Goal: Task Accomplishment & Management: Use online tool/utility

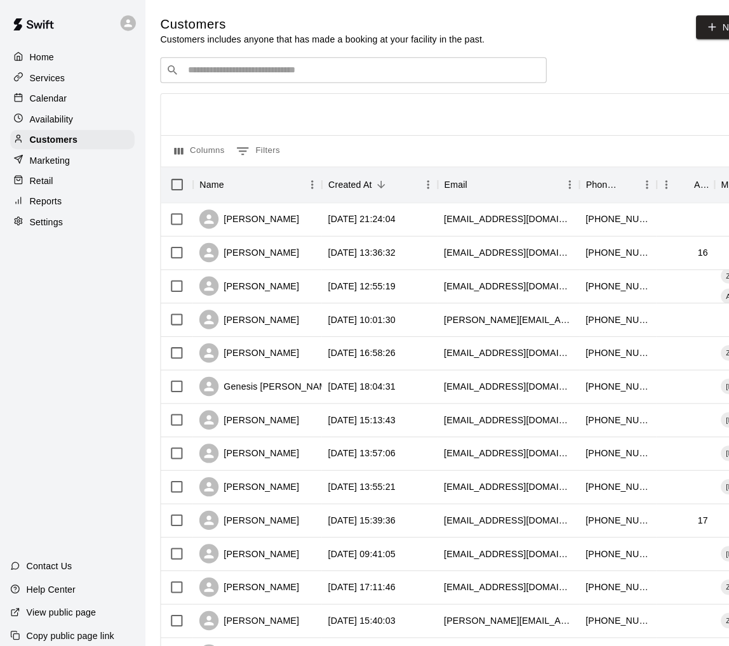
click at [72, 99] on div "Calendar" at bounding box center [71, 97] width 122 height 19
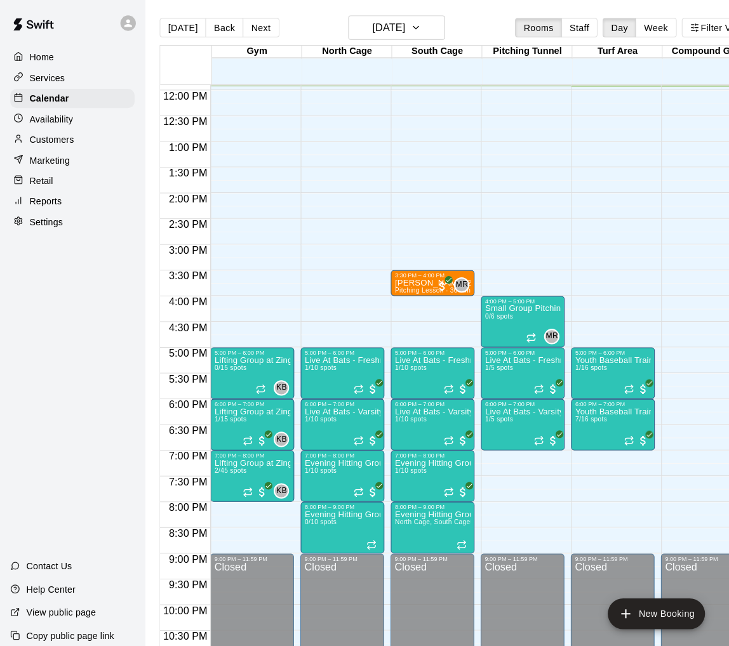
scroll to position [627, 0]
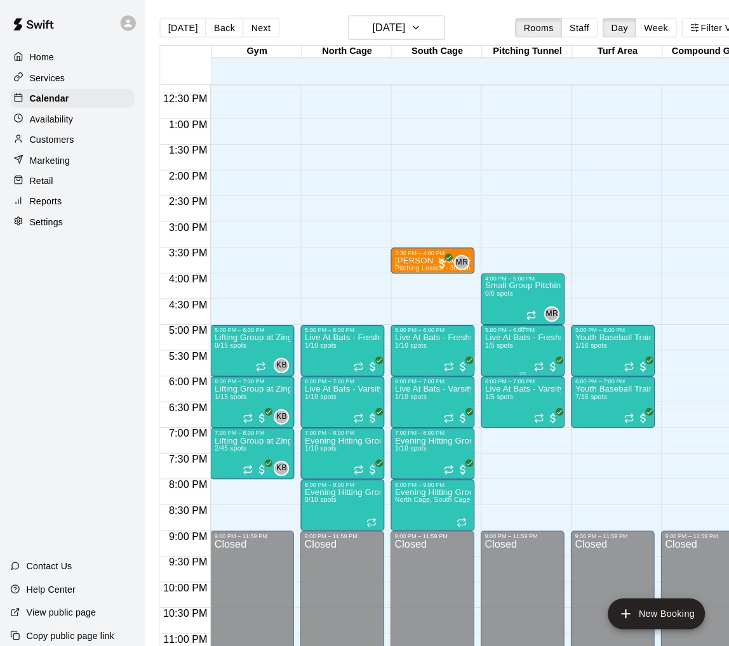
click at [520, 348] on div "Live At Bats - Freshman/JV Level (Pitchers) 1/5 spots" at bounding box center [515, 652] width 75 height 646
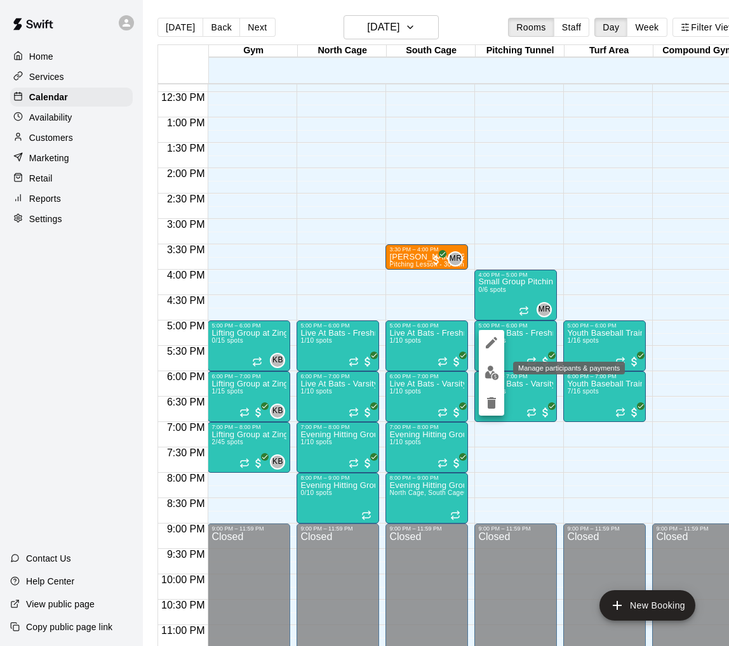
click at [491, 371] on img "edit" at bounding box center [491, 373] width 15 height 15
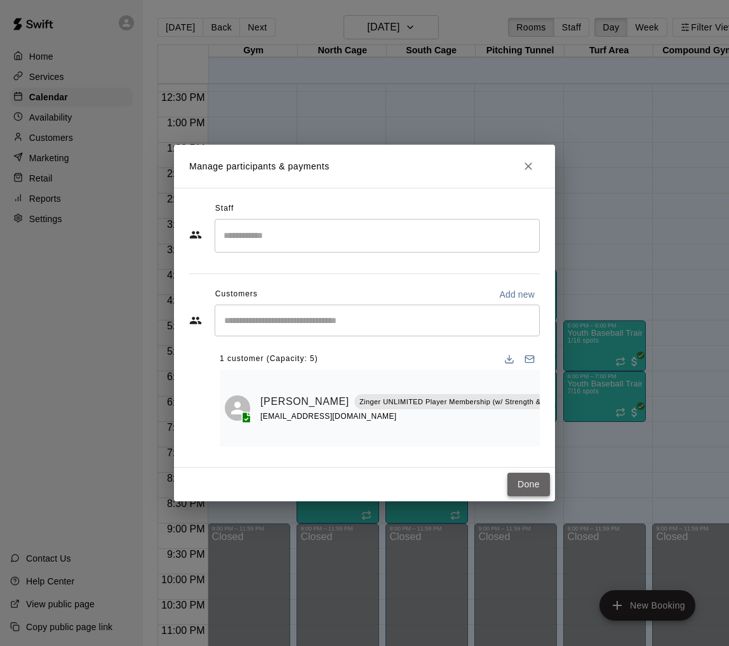
click at [529, 493] on button "Done" at bounding box center [528, 484] width 43 height 23
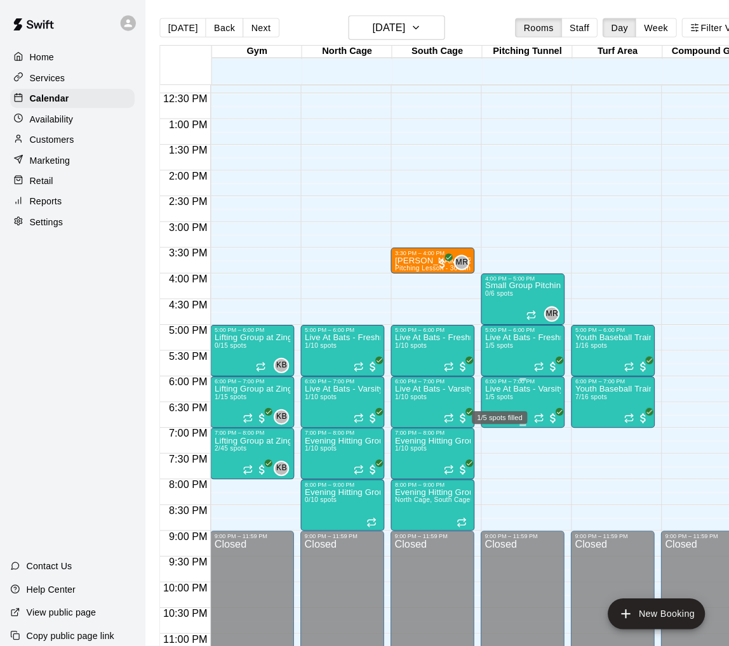
click at [502, 392] on span "1/5 spots" at bounding box center [492, 391] width 28 height 7
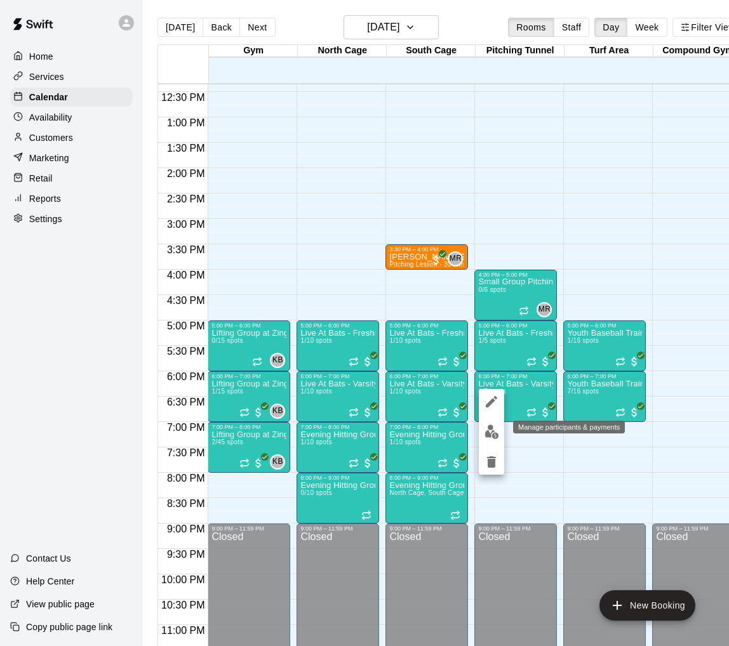
click at [482, 430] on button "edit" at bounding box center [491, 432] width 25 height 25
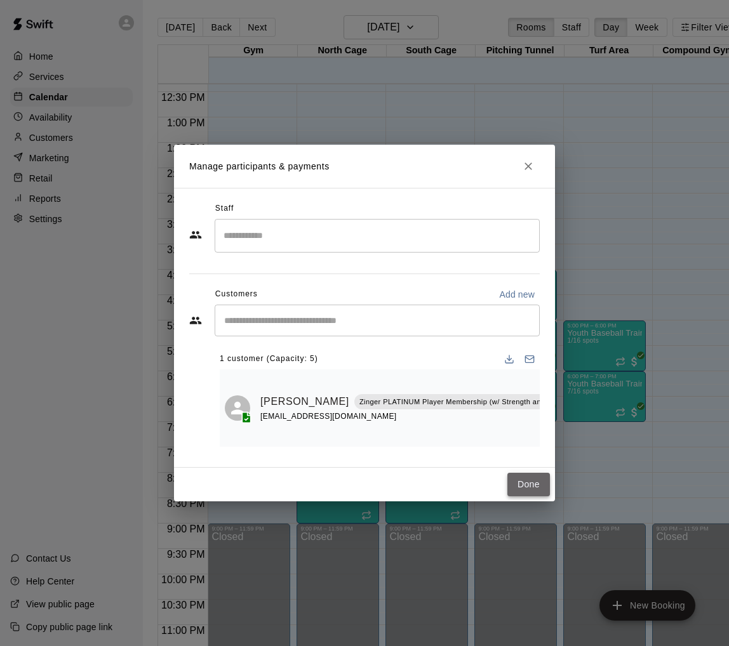
click at [532, 491] on button "Done" at bounding box center [528, 484] width 43 height 23
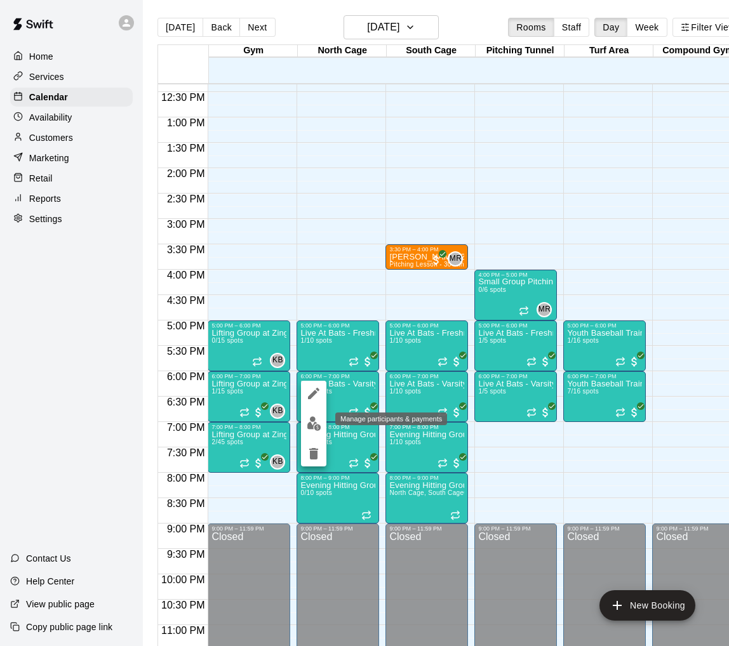
click at [314, 420] on img "edit" at bounding box center [314, 423] width 15 height 15
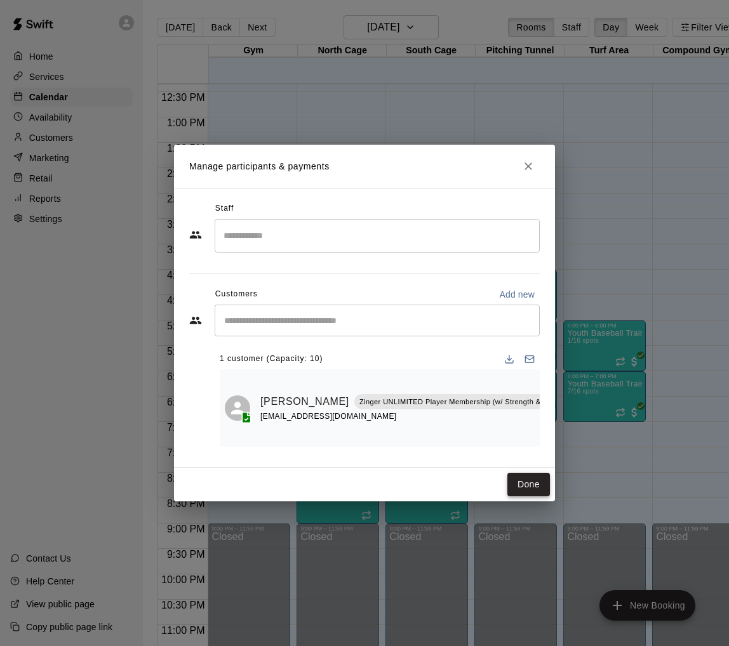
click at [527, 484] on button "Done" at bounding box center [528, 484] width 43 height 23
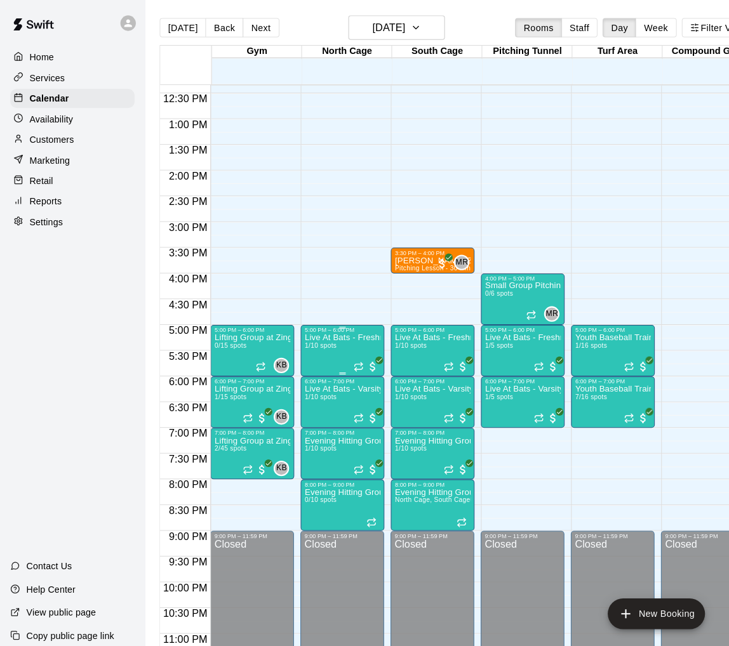
click at [335, 346] on div "Live At Bats - Freshman/JV Level (Hitters) 1/10 spots" at bounding box center [337, 652] width 75 height 646
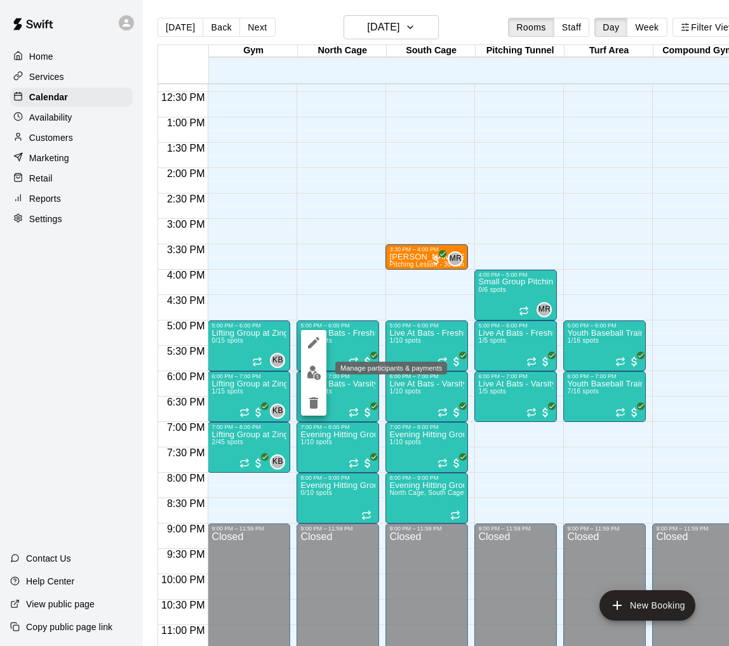
click at [320, 374] on img "edit" at bounding box center [314, 373] width 15 height 15
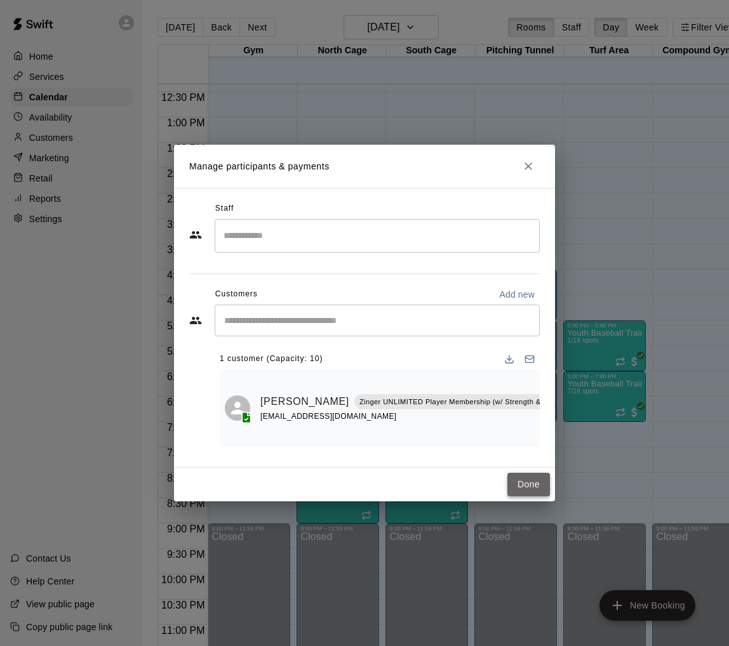
click at [532, 480] on button "Done" at bounding box center [528, 484] width 43 height 23
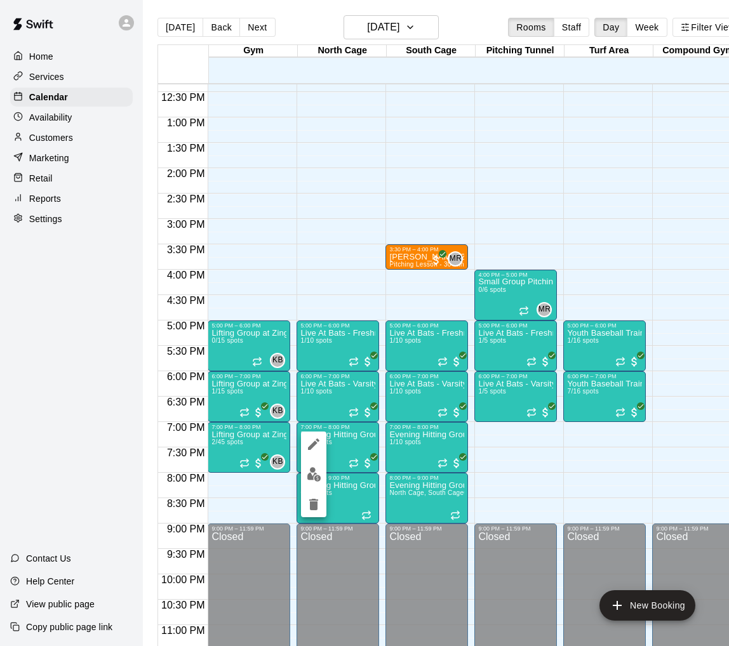
click at [320, 470] on img "edit" at bounding box center [314, 474] width 15 height 15
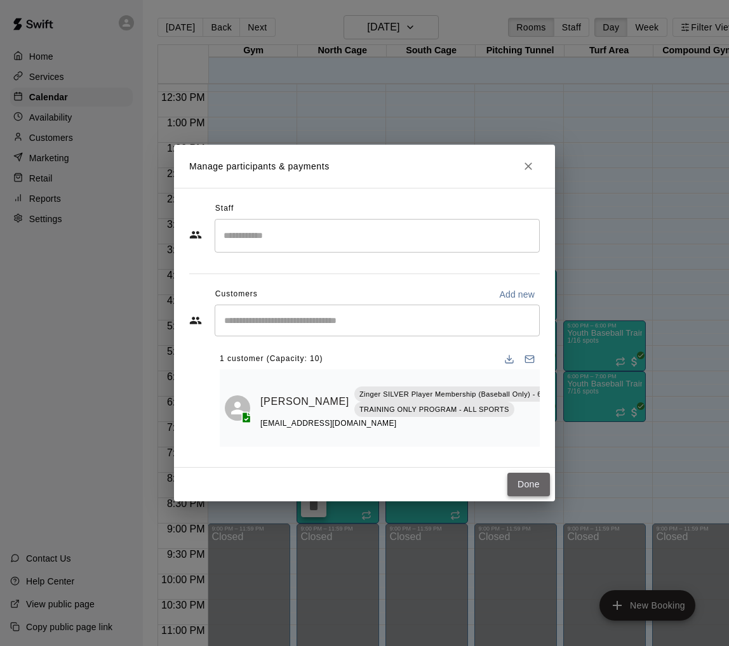
click at [522, 489] on button "Done" at bounding box center [528, 484] width 43 height 23
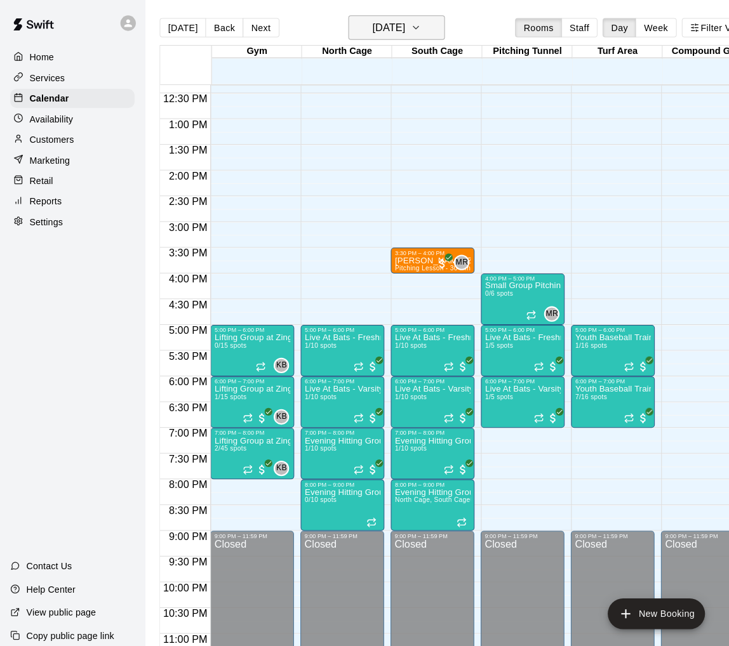
click at [393, 23] on h6 "Tuesday Sep 16" at bounding box center [383, 27] width 32 height 18
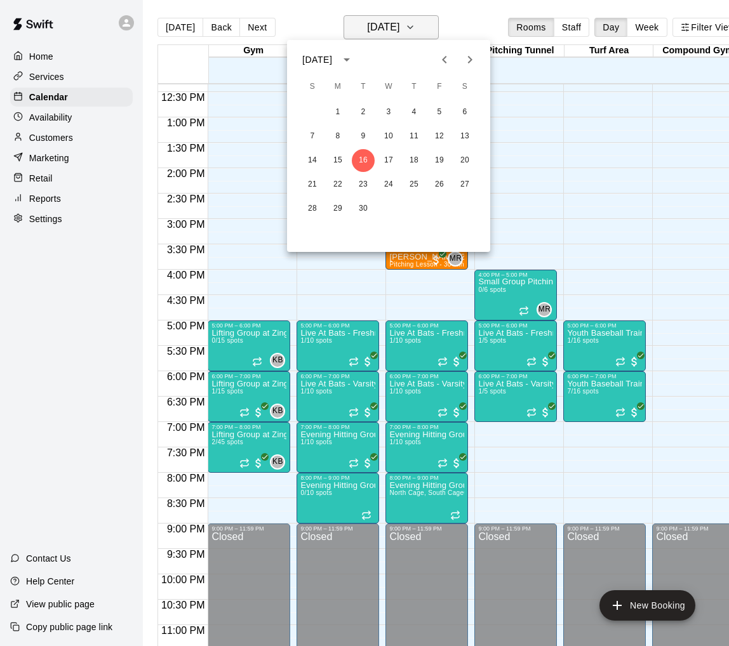
click at [393, 23] on div at bounding box center [364, 323] width 729 height 646
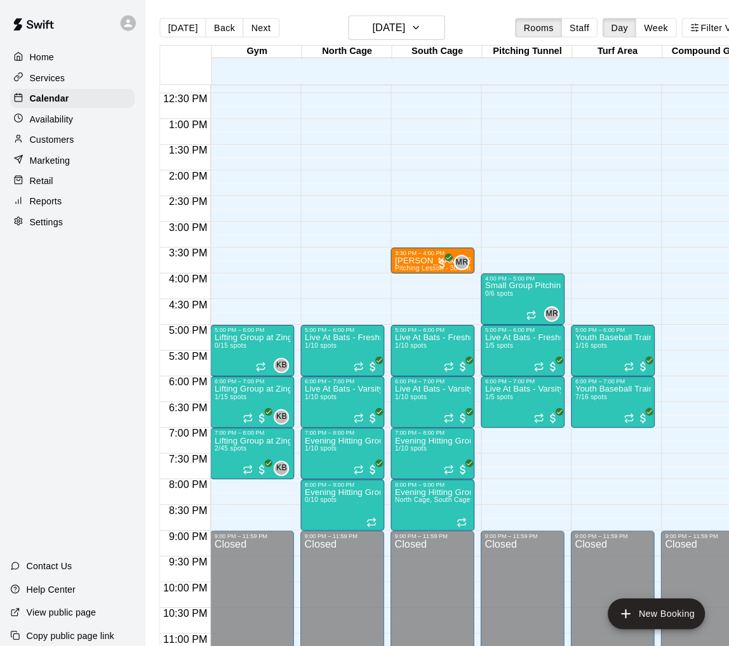
click at [60, 161] on p "Marketing" at bounding box center [49, 158] width 40 height 13
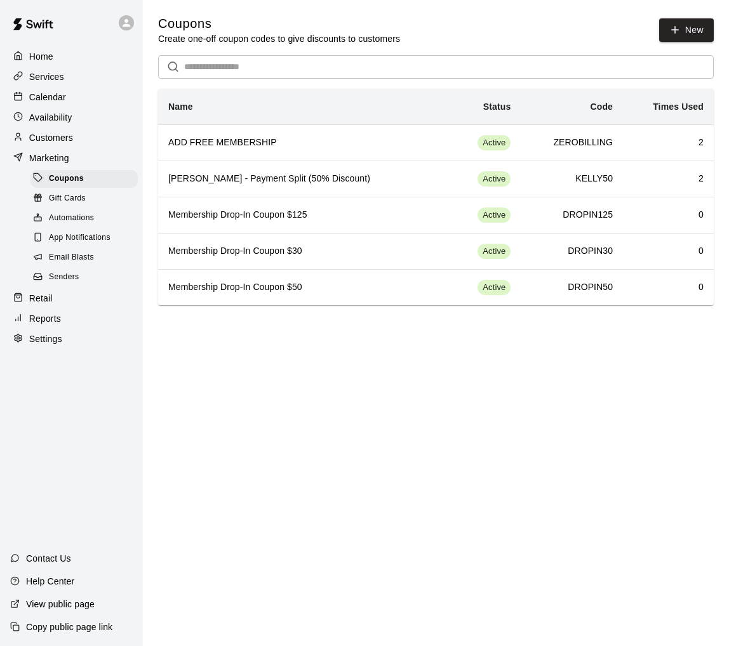
click at [63, 133] on p "Customers" at bounding box center [51, 137] width 44 height 13
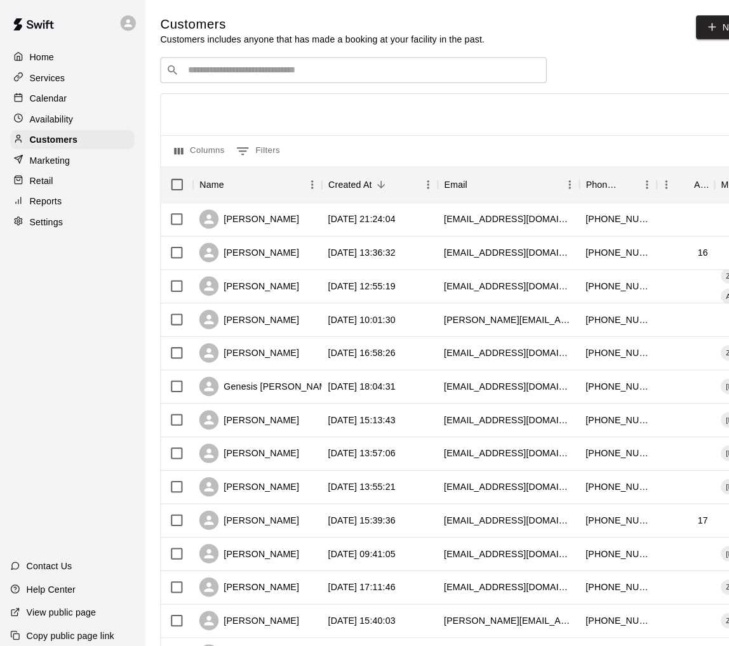
click at [60, 196] on p "Reports" at bounding box center [45, 198] width 32 height 13
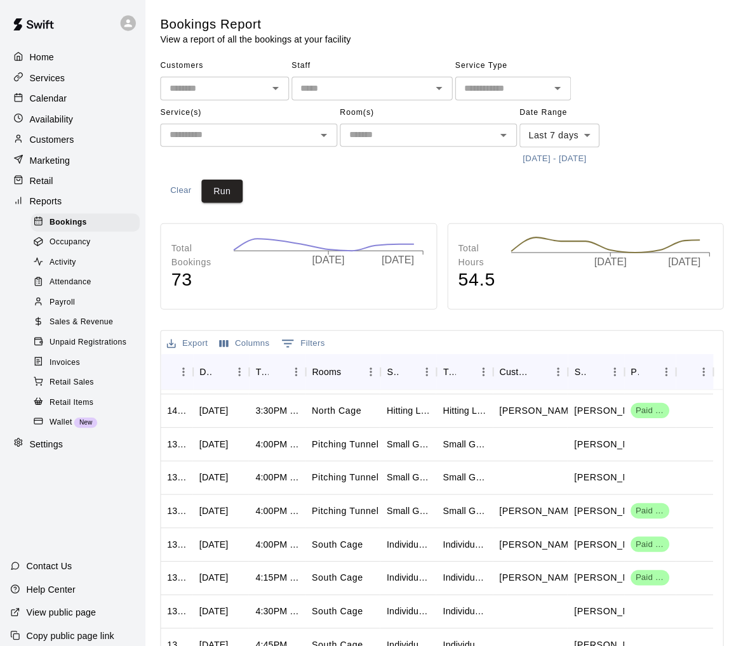
scroll to position [15, 0]
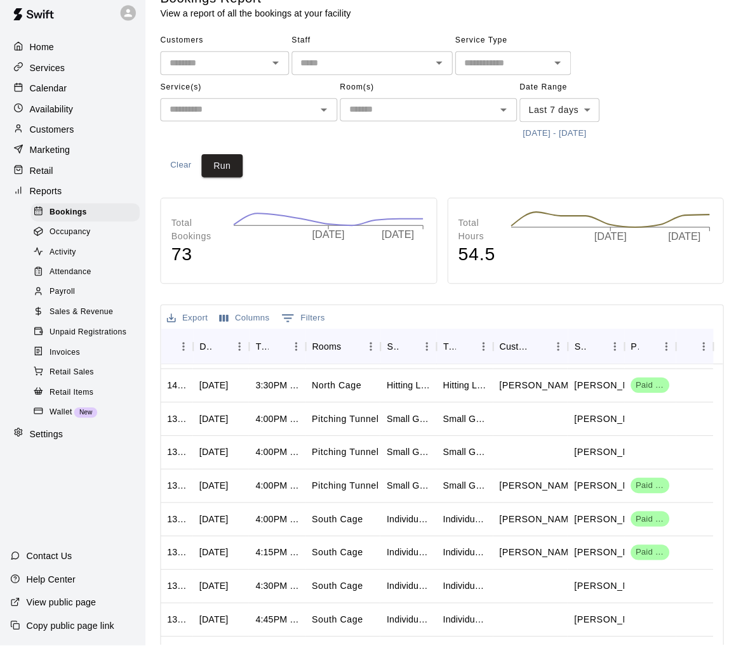
click at [354, 64] on input "text" at bounding box center [356, 72] width 130 height 16
click at [48, 253] on div at bounding box center [41, 259] width 16 height 12
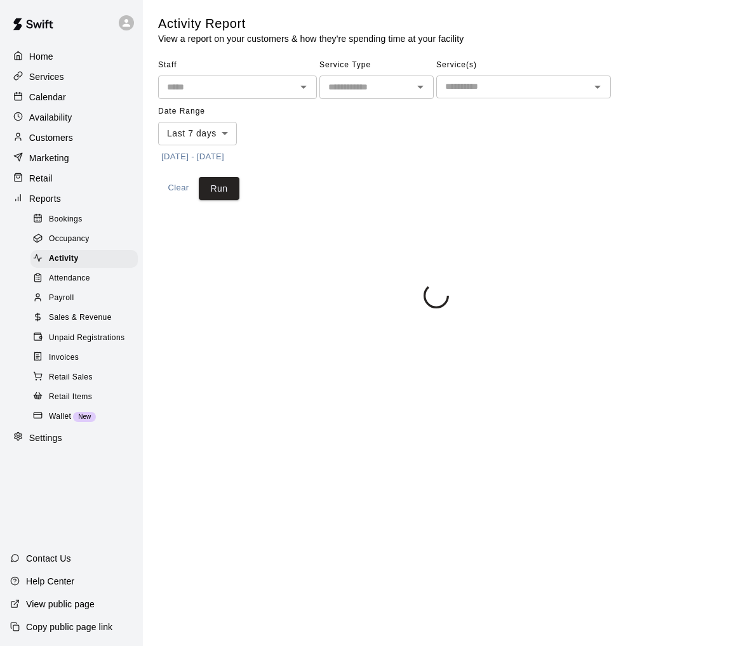
click at [348, 96] on div "​" at bounding box center [376, 87] width 114 height 23
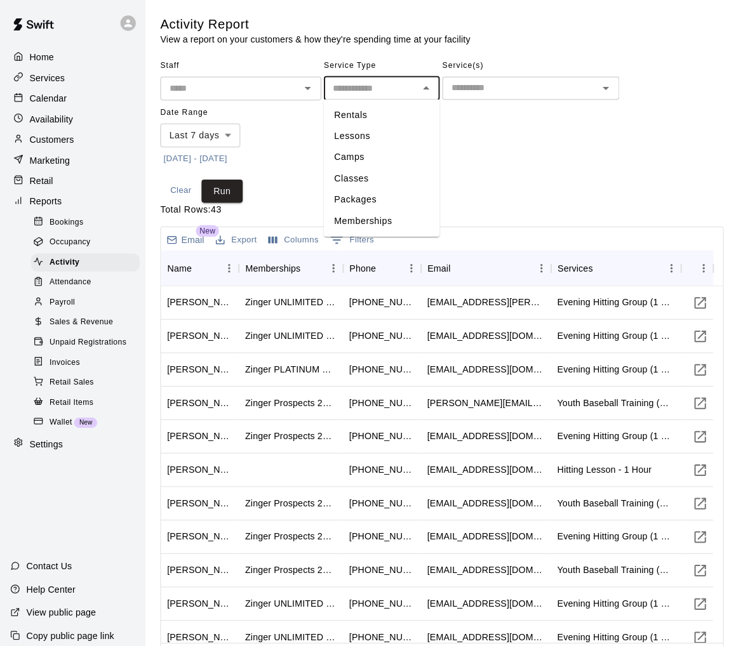
click at [362, 222] on li "Memberships" at bounding box center [376, 218] width 114 height 21
type input "**********"
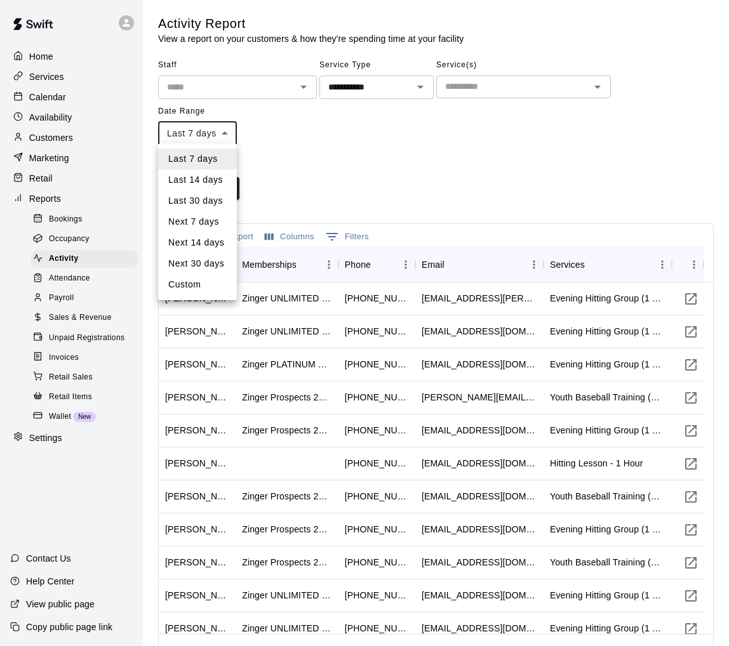
click at [213, 136] on body "**********" at bounding box center [364, 336] width 729 height 673
click at [314, 142] on div at bounding box center [364, 323] width 729 height 646
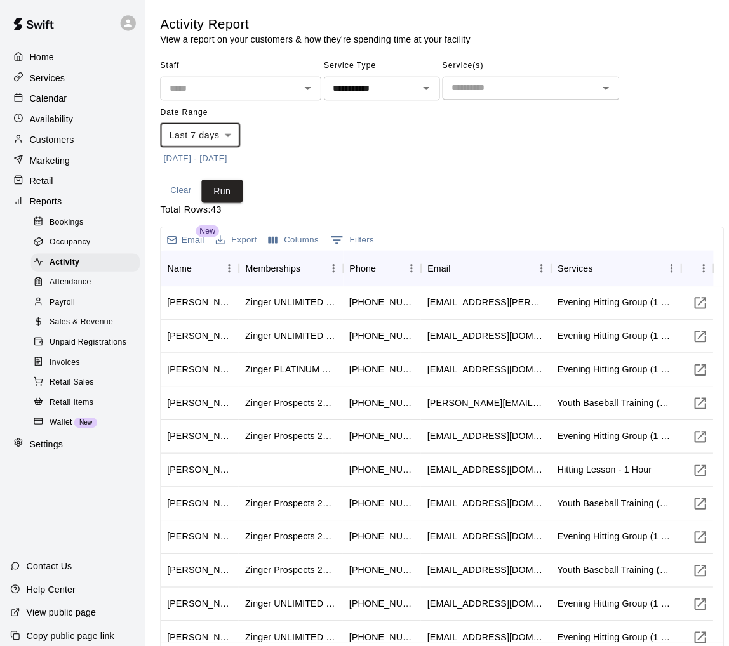
click at [215, 153] on button "9/9/2025 - 9/16/2025" at bounding box center [192, 157] width 69 height 20
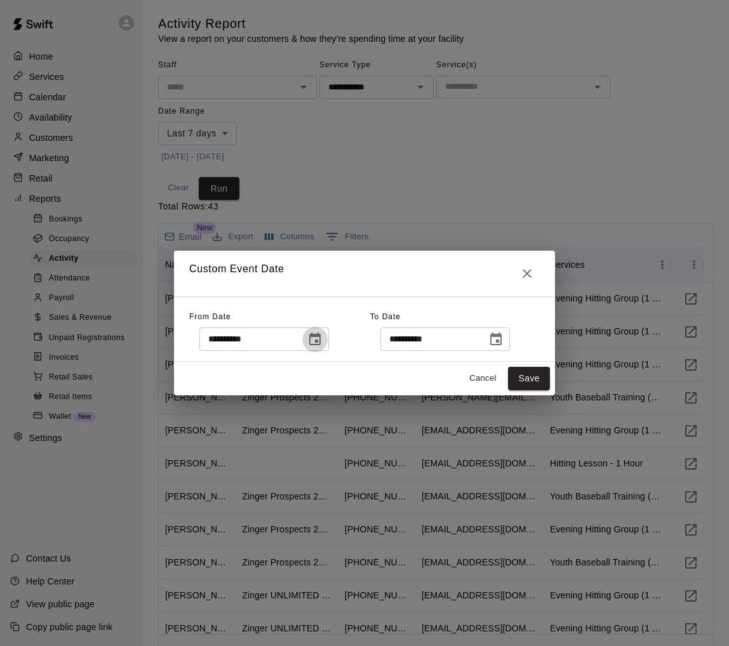
click at [320, 345] on icon "Choose date, selected date is Sep 9, 2025" at bounding box center [314, 339] width 15 height 15
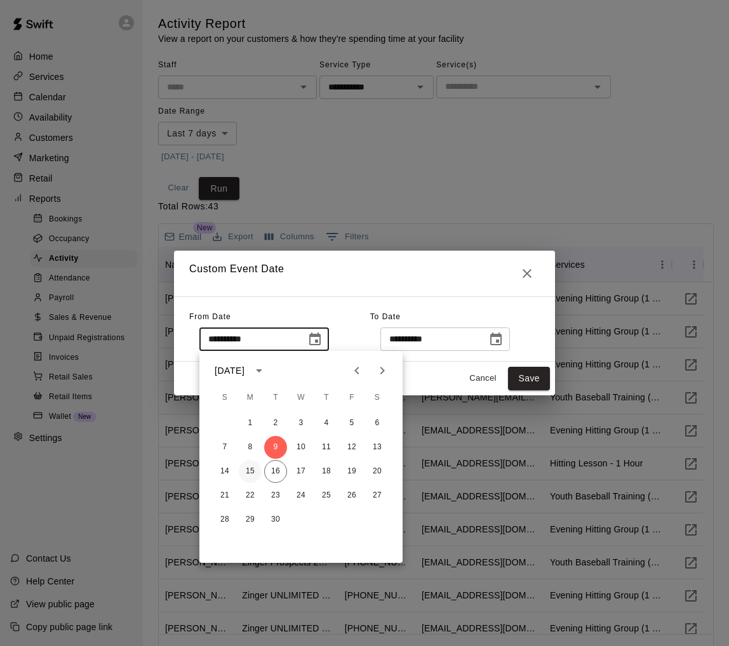
click at [254, 470] on button "15" at bounding box center [250, 471] width 23 height 23
type input "**********"
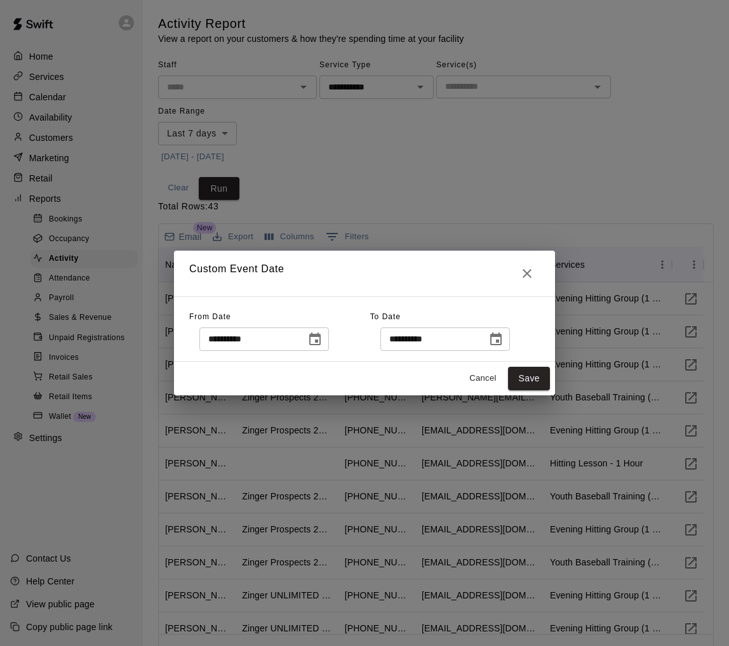
click at [501, 334] on icon "Choose date, selected date is Sep 16, 2025" at bounding box center [495, 339] width 11 height 13
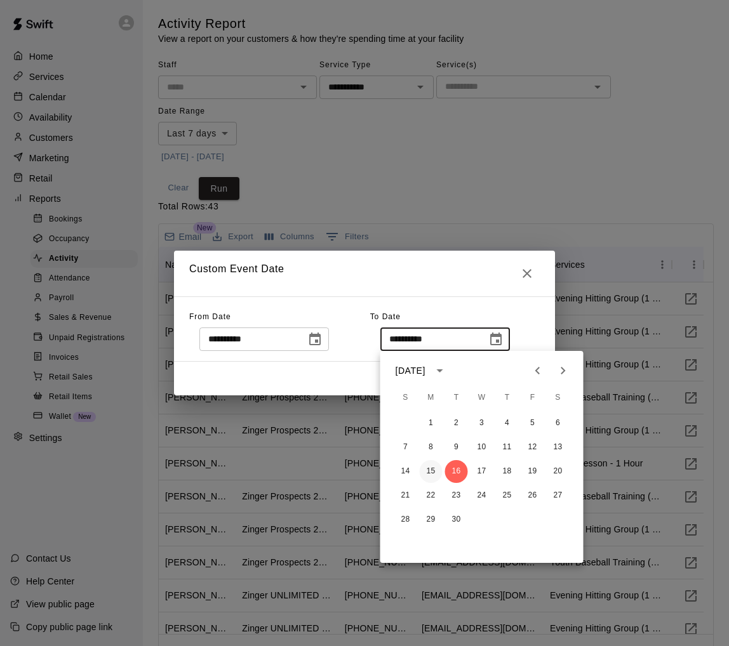
click at [434, 470] on button "15" at bounding box center [431, 471] width 23 height 23
type input "**********"
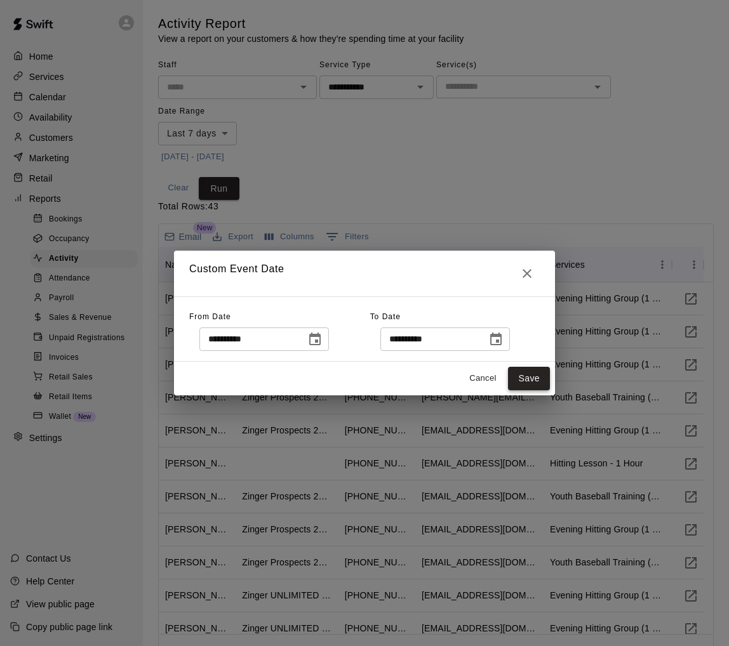
click at [510, 373] on button "Save" at bounding box center [529, 378] width 42 height 23
type input "******"
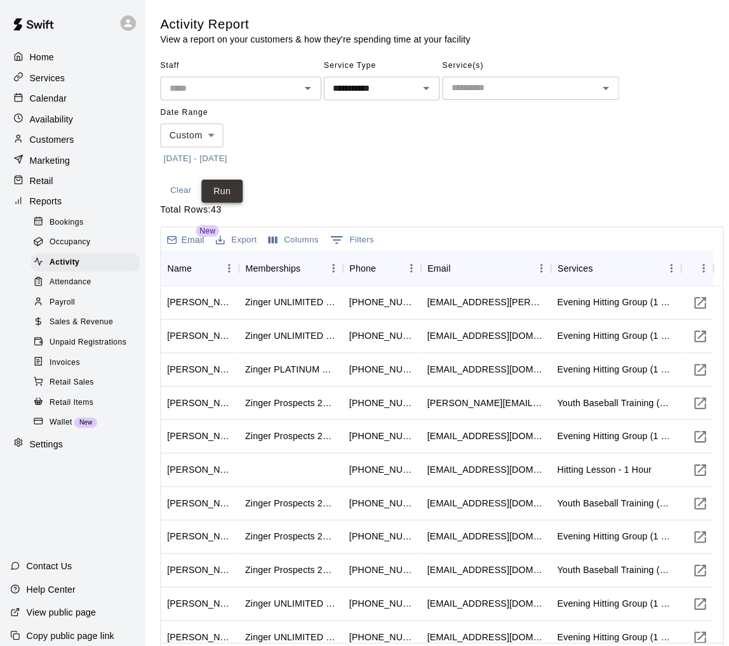
click at [230, 183] on button "Run" at bounding box center [219, 188] width 41 height 23
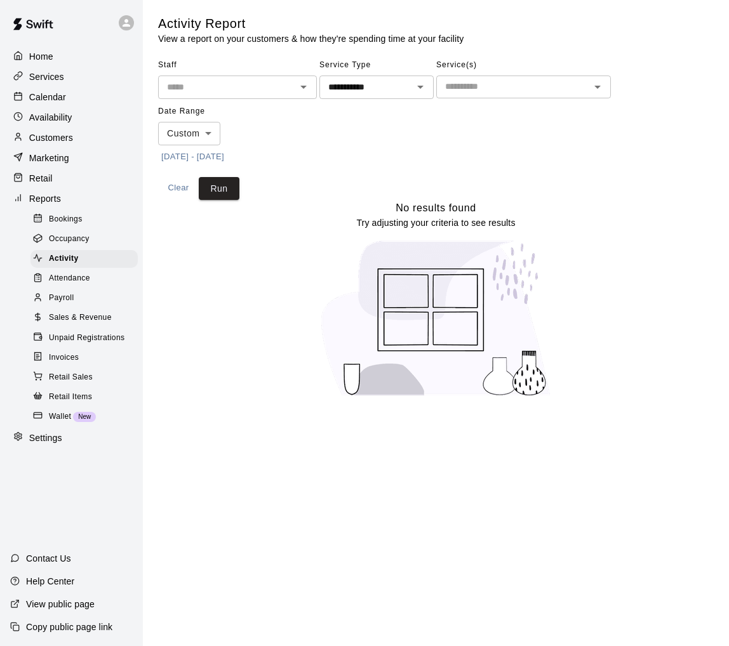
click at [222, 154] on button "9/15/2025 - 9/15/2025" at bounding box center [192, 157] width 69 height 20
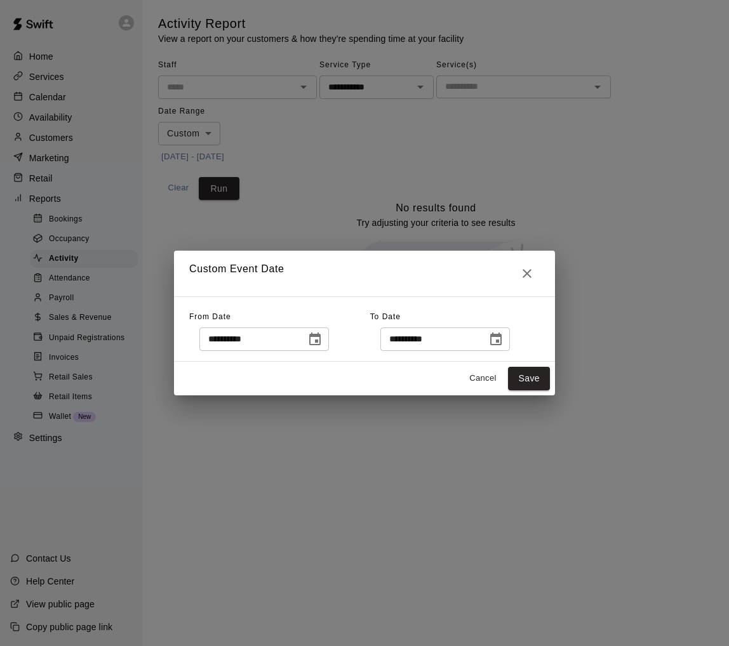
click at [327, 340] on button "Choose date, selected date is Sep 15, 2025" at bounding box center [314, 339] width 25 height 25
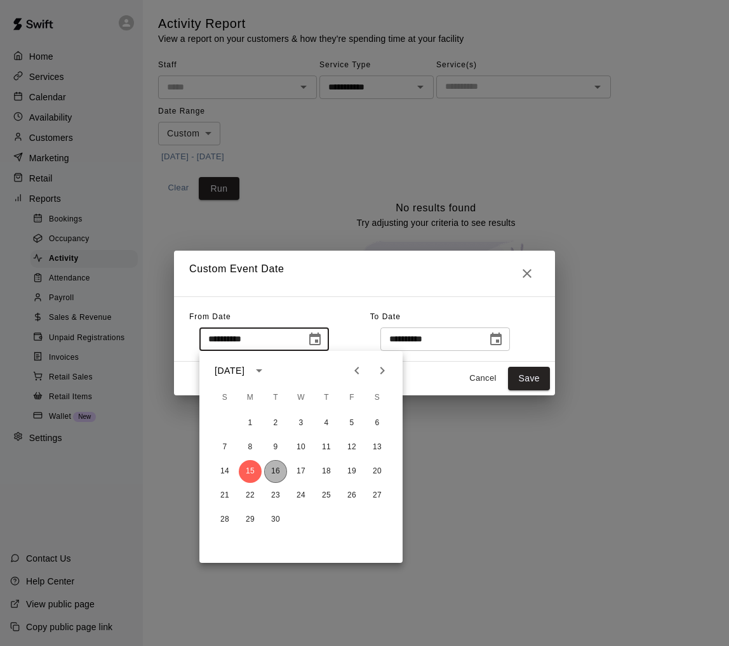
click at [273, 468] on button "16" at bounding box center [275, 471] width 23 height 23
type input "**********"
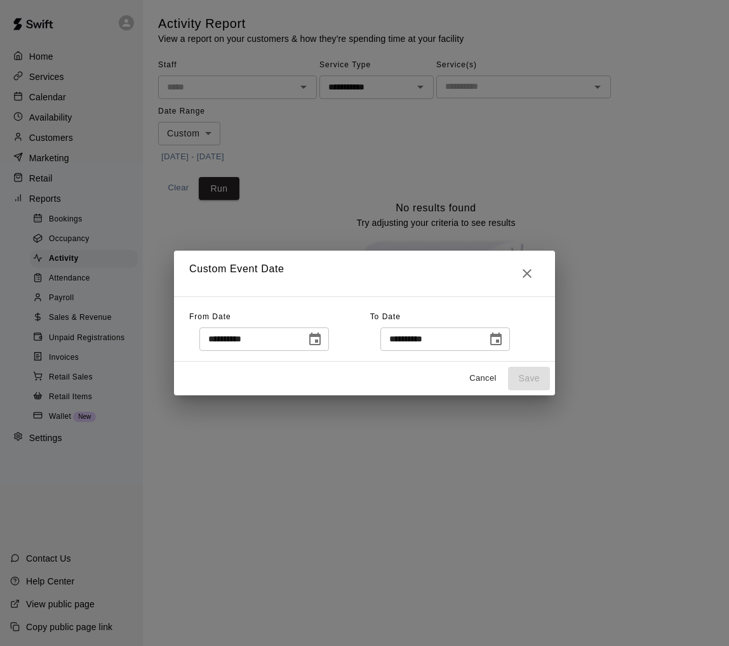
click at [496, 338] on icon "Choose date, selected date is Sep 15, 2025" at bounding box center [495, 339] width 11 height 13
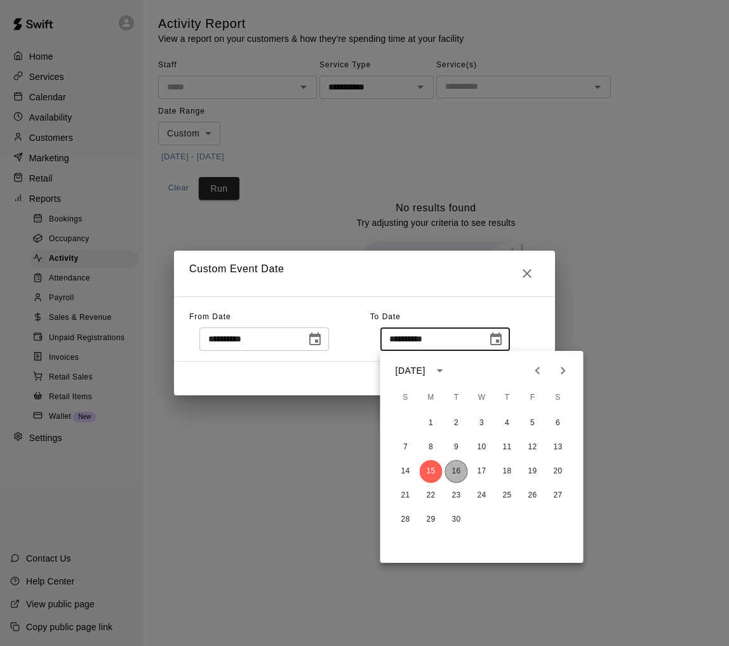
click at [447, 469] on button "16" at bounding box center [456, 471] width 23 height 23
type input "**********"
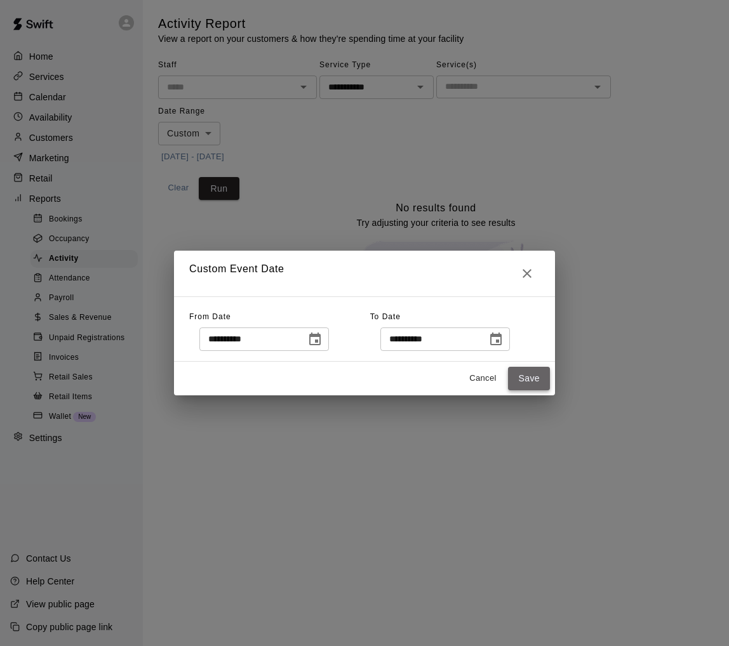
click at [522, 371] on button "Save" at bounding box center [529, 378] width 42 height 23
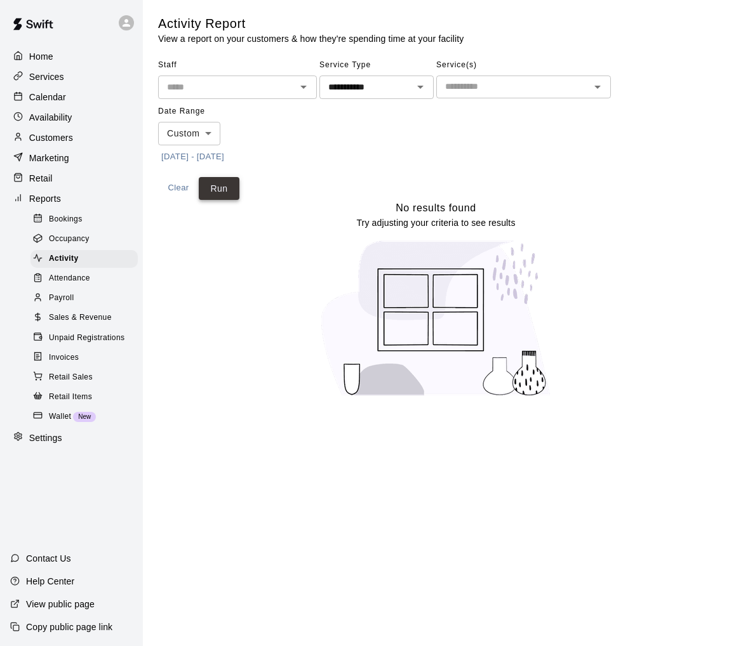
click at [225, 190] on button "Run" at bounding box center [219, 188] width 41 height 23
